Goal: Task Accomplishment & Management: Manage account settings

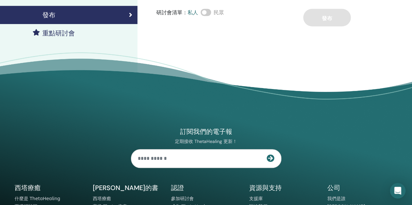
scroll to position [163, 0]
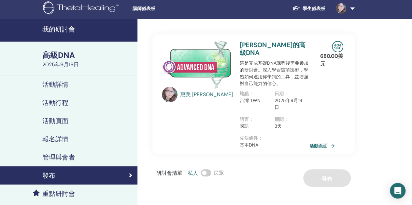
scroll to position [0, 0]
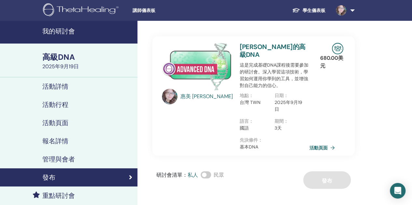
click at [312, 8] on font "學生儀表板" at bounding box center [313, 10] width 23 height 6
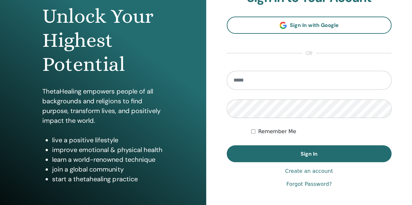
scroll to position [98, 0]
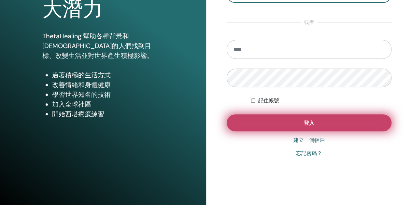
type input "**********"
click at [306, 123] on font "登入" at bounding box center [309, 123] width 10 height 7
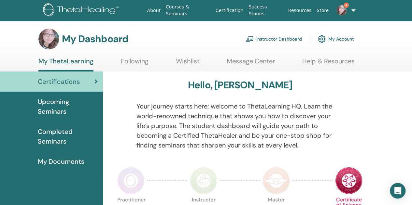
click at [340, 7] on img at bounding box center [341, 10] width 10 height 10
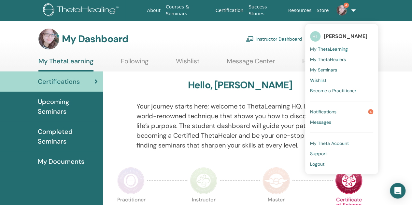
click at [345, 113] on link "Notifications 4" at bounding box center [341, 112] width 63 height 10
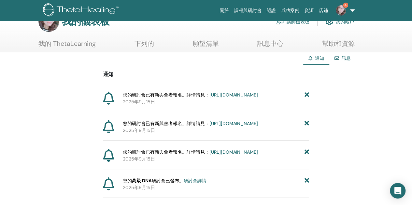
scroll to position [33, 0]
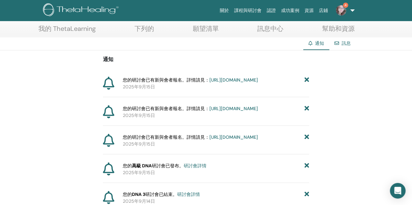
click at [226, 112] on font "https://member.thetahealing.com/instructor/seminar/377536/attendees" at bounding box center [233, 109] width 48 height 6
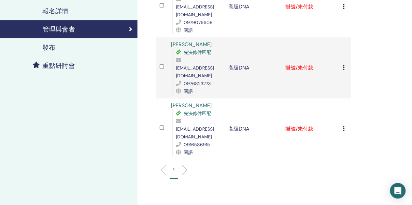
scroll to position [65, 0]
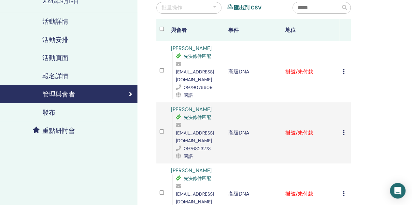
click at [342, 69] on icon at bounding box center [343, 71] width 2 height 5
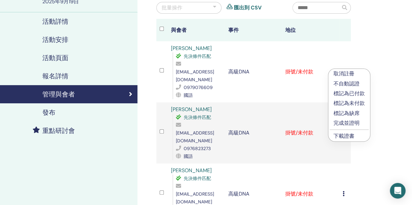
click at [346, 93] on font "標記為已付款" at bounding box center [348, 93] width 31 height 7
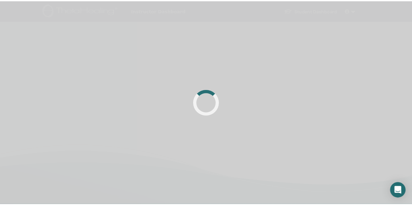
scroll to position [65, 0]
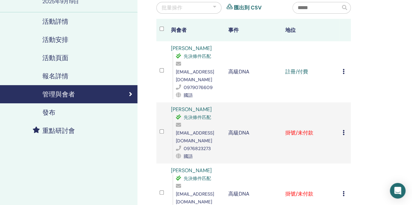
click at [343, 130] on icon at bounding box center [343, 132] width 2 height 5
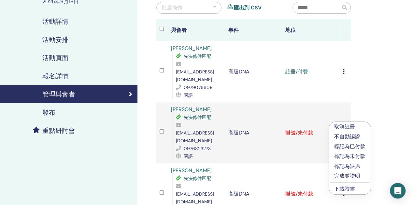
click at [347, 148] on font "標記為已付款" at bounding box center [349, 146] width 31 height 7
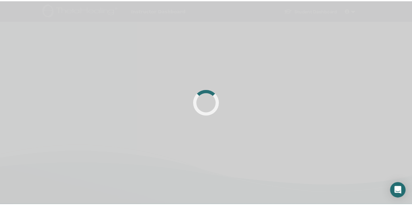
scroll to position [65, 0]
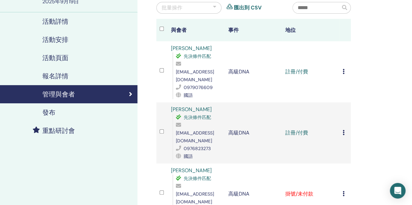
click at [342, 191] on icon at bounding box center [343, 193] width 2 height 5
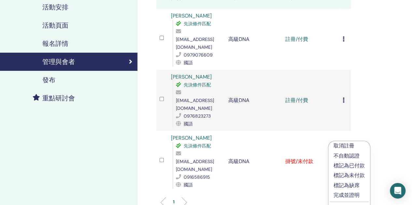
scroll to position [130, 0]
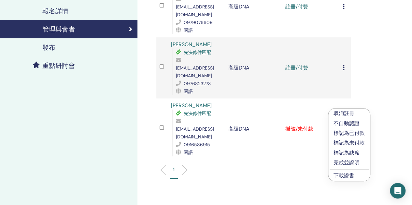
click at [347, 134] on font "標記為已付款" at bounding box center [348, 133] width 31 height 7
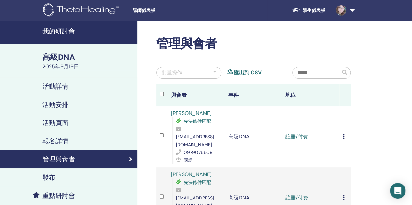
click at [67, 33] on font "我的研討會" at bounding box center [58, 31] width 33 height 8
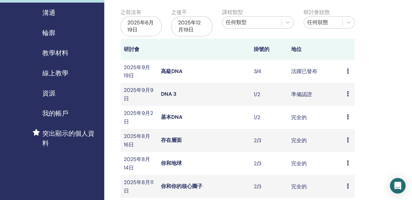
scroll to position [65, 0]
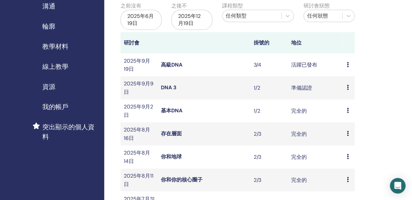
click at [54, 47] on font "教學材料" at bounding box center [55, 46] width 26 height 8
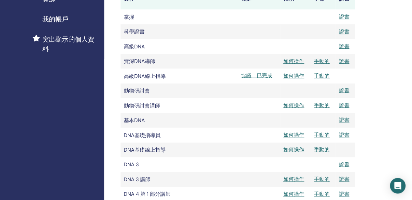
scroll to position [163, 0]
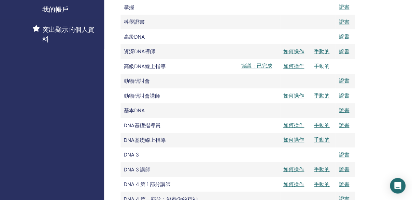
click at [321, 68] on font "手動的" at bounding box center [322, 66] width 16 height 7
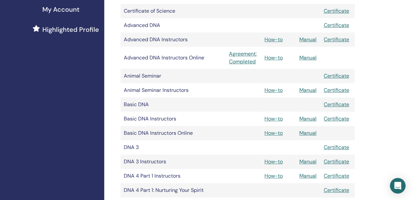
scroll to position [163, 0]
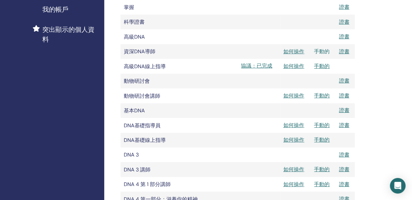
click at [323, 54] on font "手動的" at bounding box center [322, 51] width 16 height 7
